Goal: Task Accomplishment & Management: Manage account settings

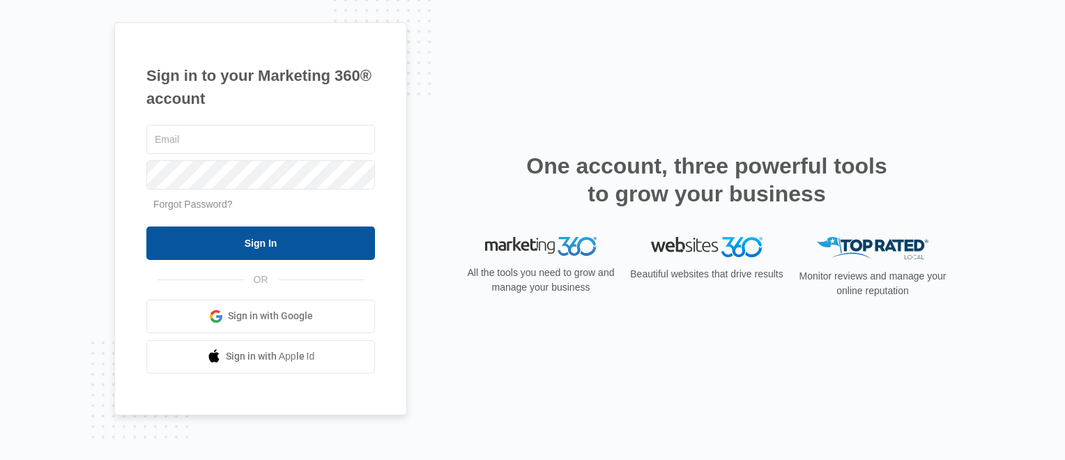
type input "tom@tferraroconsulting.com"
click at [281, 241] on input "Sign In" at bounding box center [260, 242] width 229 height 33
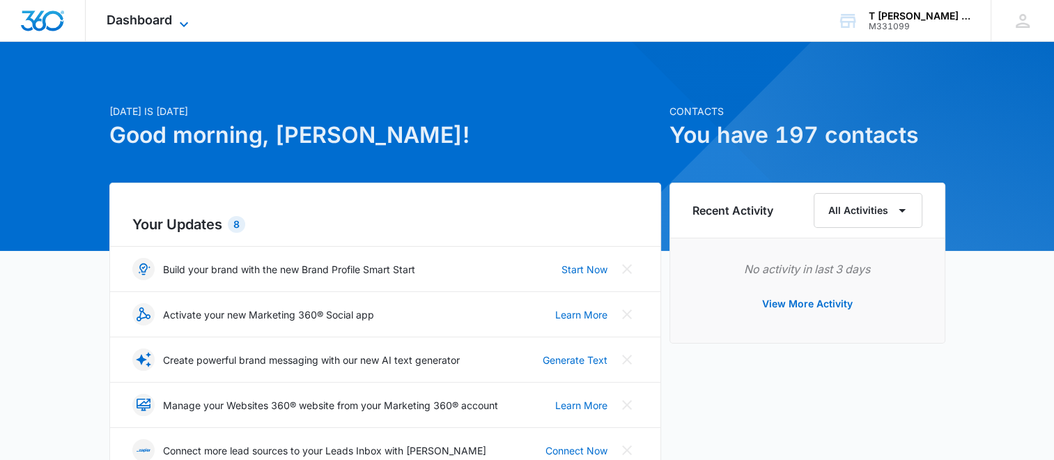
click at [167, 20] on span "Dashboard" at bounding box center [140, 20] width 66 height 15
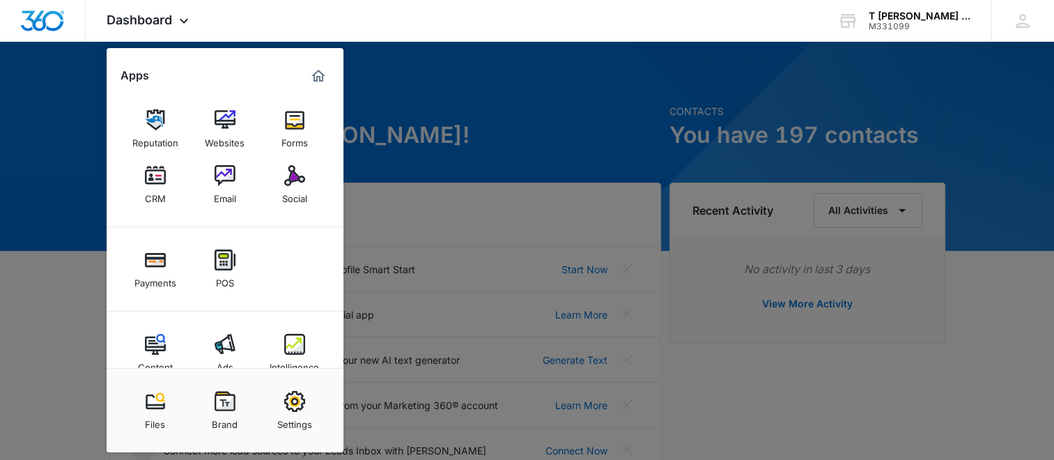
click at [231, 180] on img at bounding box center [225, 175] width 21 height 21
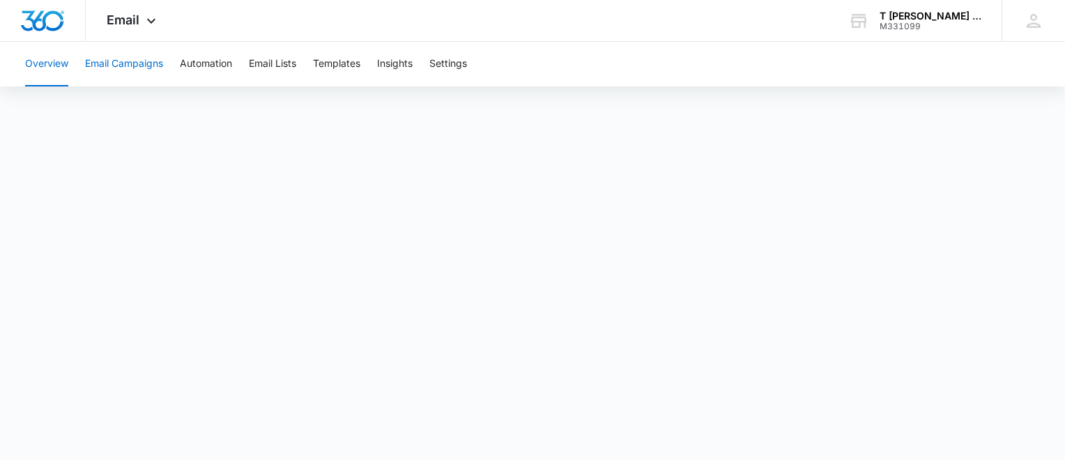
click at [132, 66] on button "Email Campaigns" at bounding box center [124, 64] width 78 height 45
click at [52, 63] on button "Overview" at bounding box center [46, 64] width 43 height 45
click at [149, 21] on icon at bounding box center [151, 24] width 17 height 17
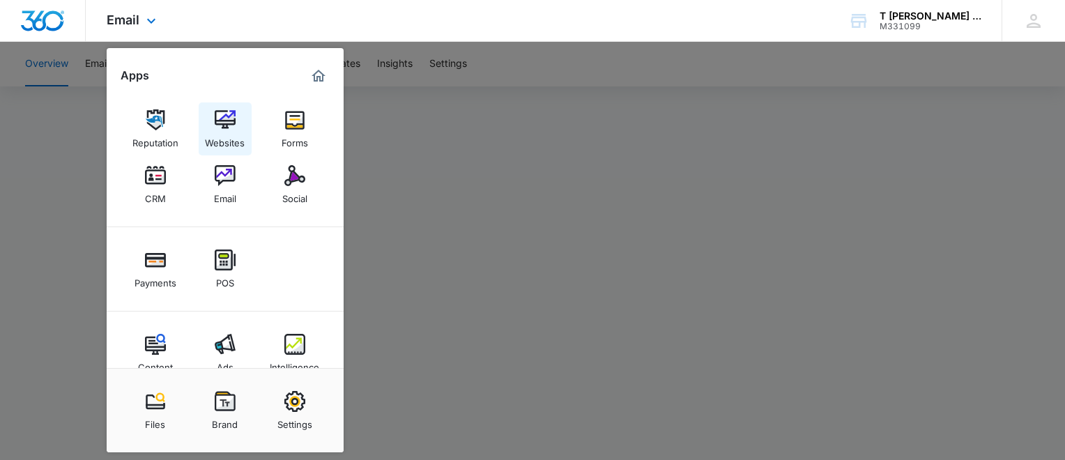
click at [226, 116] on img at bounding box center [225, 119] width 21 height 21
